Goal: Download file/media

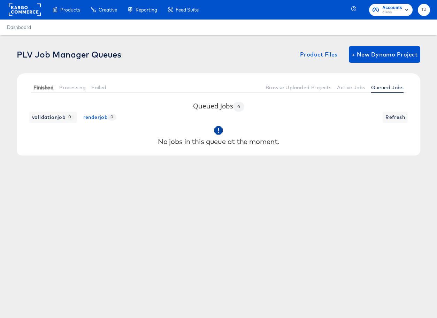
click at [44, 89] on span "Finished" at bounding box center [43, 88] width 20 height 6
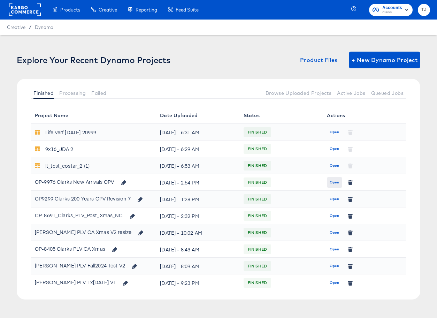
click at [334, 181] on span "Open" at bounding box center [334, 182] width 9 height 6
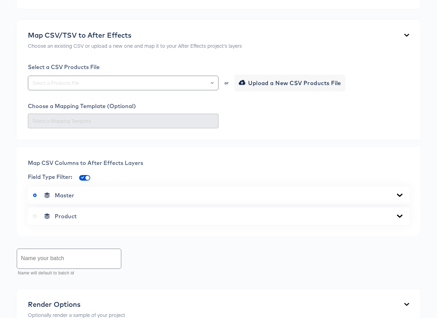
scroll to position [358, 0]
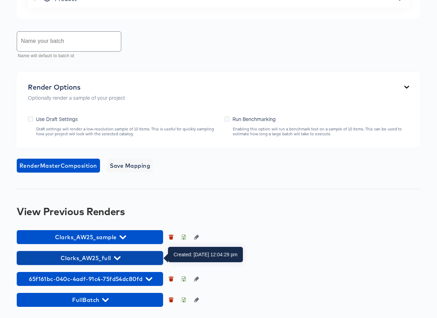
click at [120, 257] on span "Clarks_AW25_full" at bounding box center [89, 258] width 139 height 10
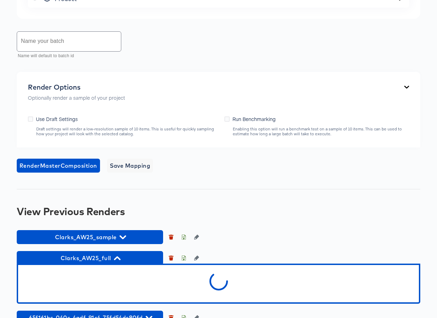
scroll to position [397, 0]
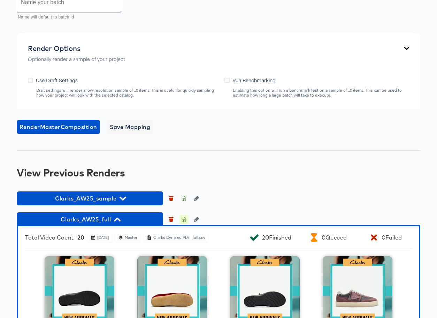
click at [184, 219] on icon "button" at bounding box center [183, 219] width 5 height 5
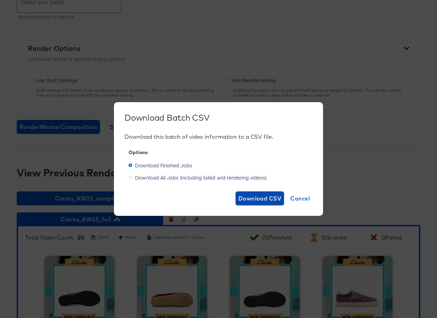
click at [263, 198] on span "Download CSV" at bounding box center [259, 199] width 43 height 10
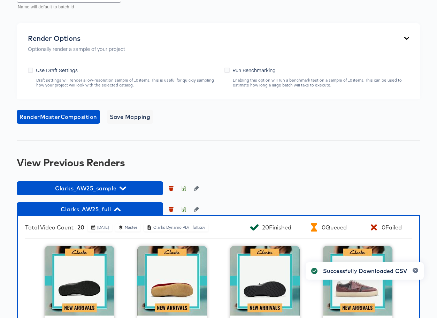
scroll to position [407, 0]
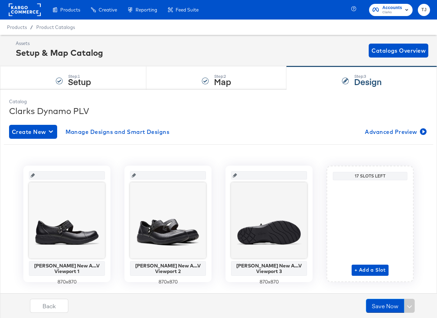
scroll to position [3, 0]
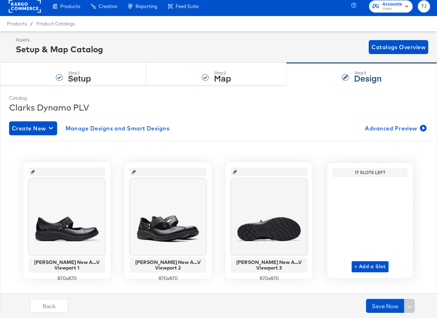
drag, startPoint x: 67, startPoint y: 35, endPoint x: 63, endPoint y: 36, distance: 3.9
click at [0, 0] on div "Enhance Your Product Catalog, Map Them to Publishers, and Incorporate Overlay D…" at bounding box center [0, 0] width 0 height 0
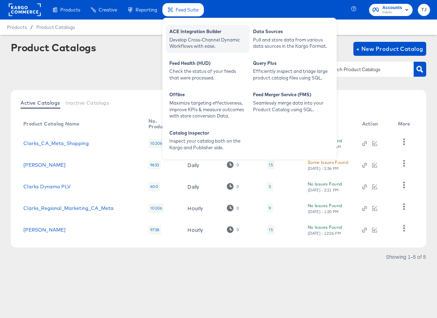
click at [183, 36] on div "ACE Integration Builder" at bounding box center [207, 32] width 77 height 8
